Goal: Find specific page/section: Find specific page/section

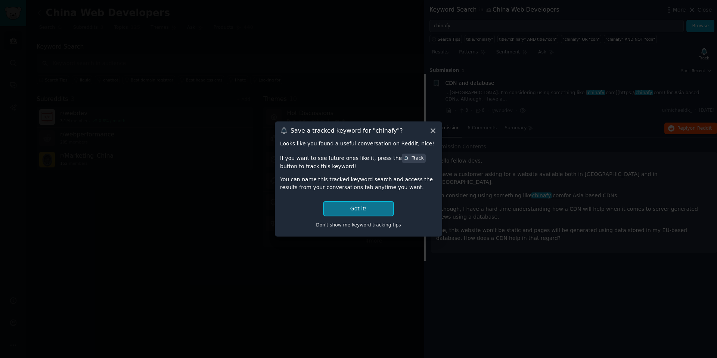
click at [375, 207] on button "Got it!" at bounding box center [358, 209] width 69 height 14
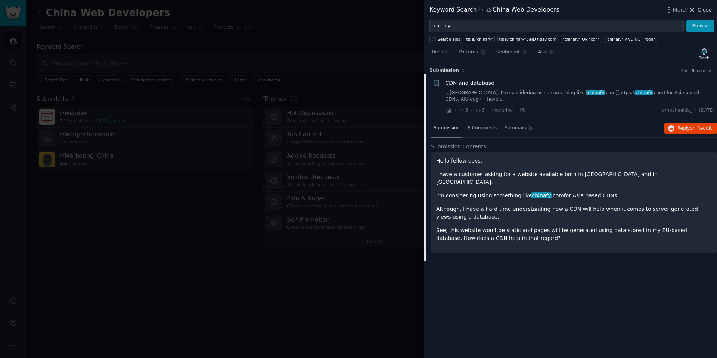
click at [703, 7] on span "Close" at bounding box center [705, 10] width 14 height 8
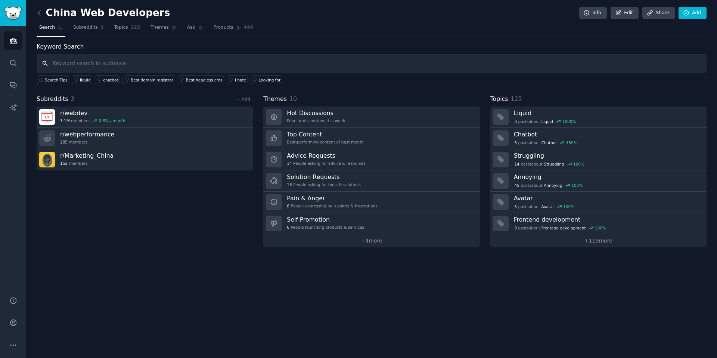
click at [76, 59] on input "text" at bounding box center [372, 63] width 670 height 19
type input "chinafy"
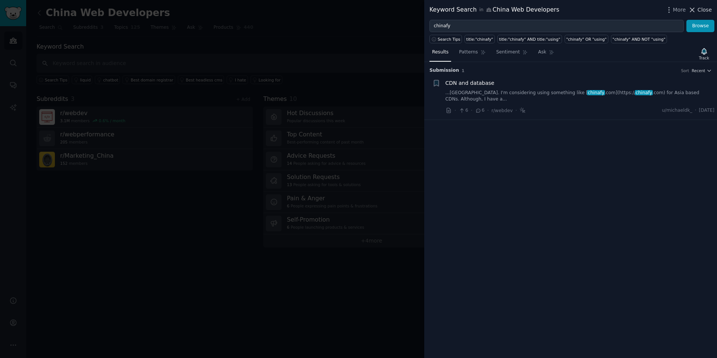
click at [703, 7] on span "Close" at bounding box center [705, 10] width 14 height 8
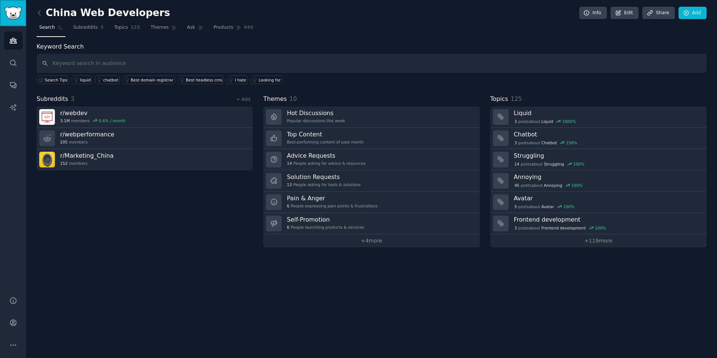
click at [21, 13] on img "Sidebar" at bounding box center [12, 13] width 17 height 13
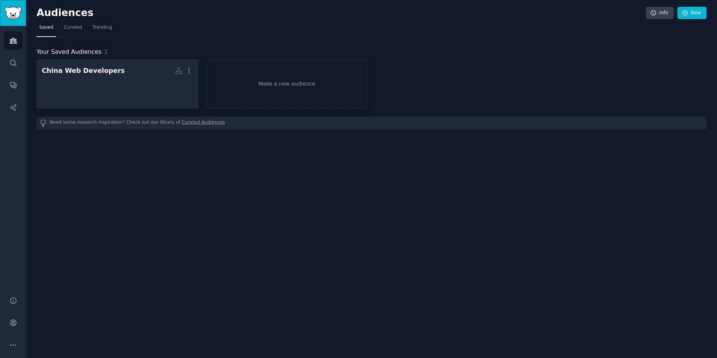
click at [15, 16] on img "Sidebar" at bounding box center [12, 13] width 17 height 13
